Goal: Find specific page/section

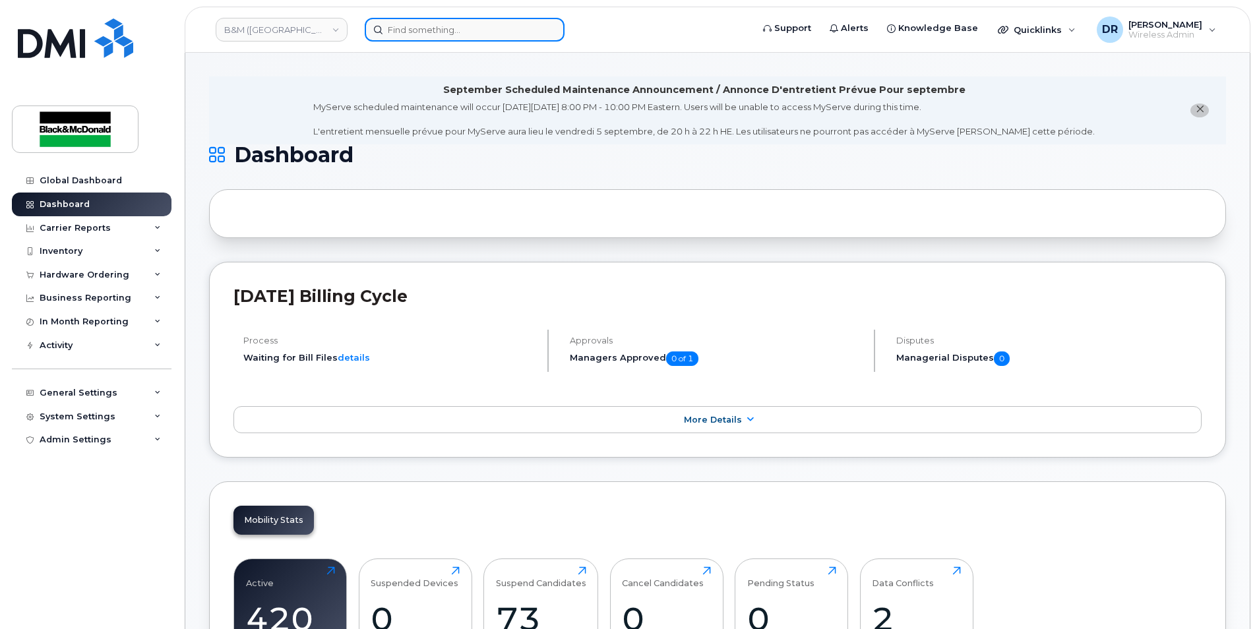
click at [445, 35] on input at bounding box center [465, 30] width 200 height 24
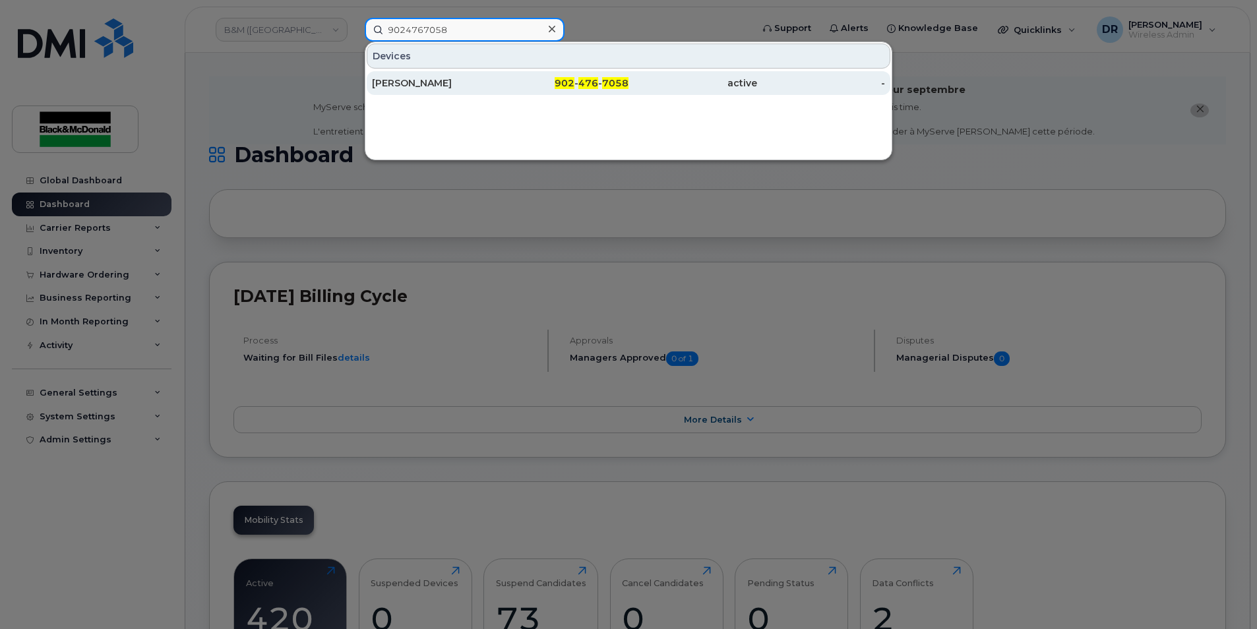
type input "9024767058"
click at [421, 84] on div "[PERSON_NAME]" at bounding box center [436, 82] width 129 height 13
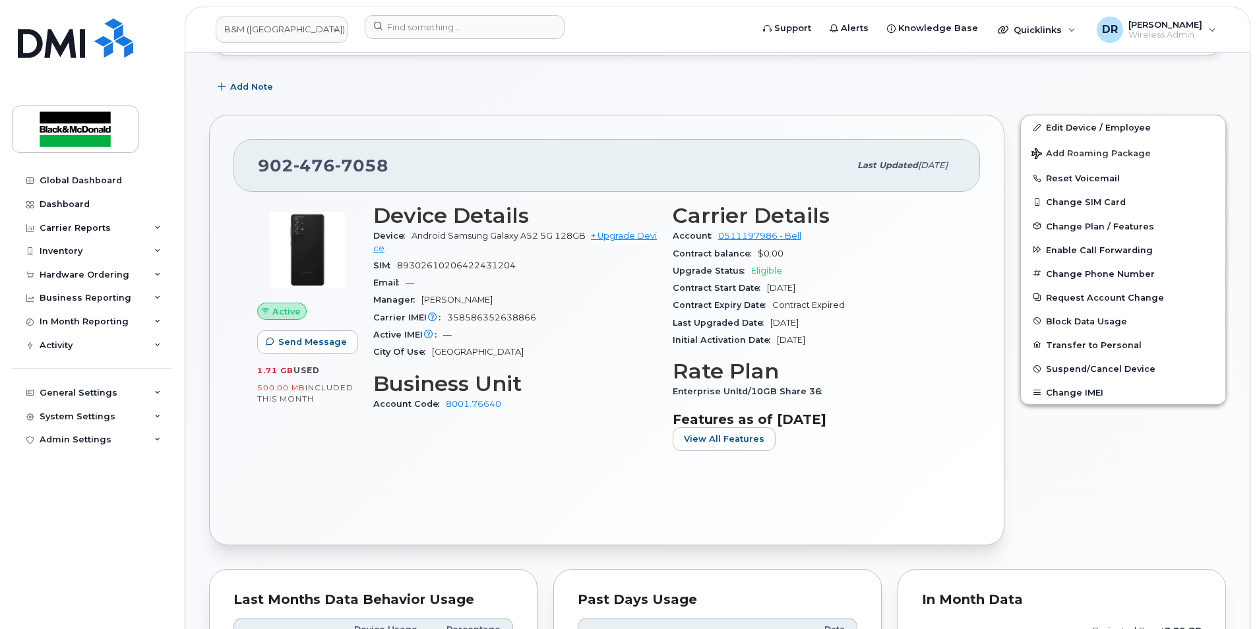
scroll to position [264, 0]
